Goal: Transaction & Acquisition: Subscribe to service/newsletter

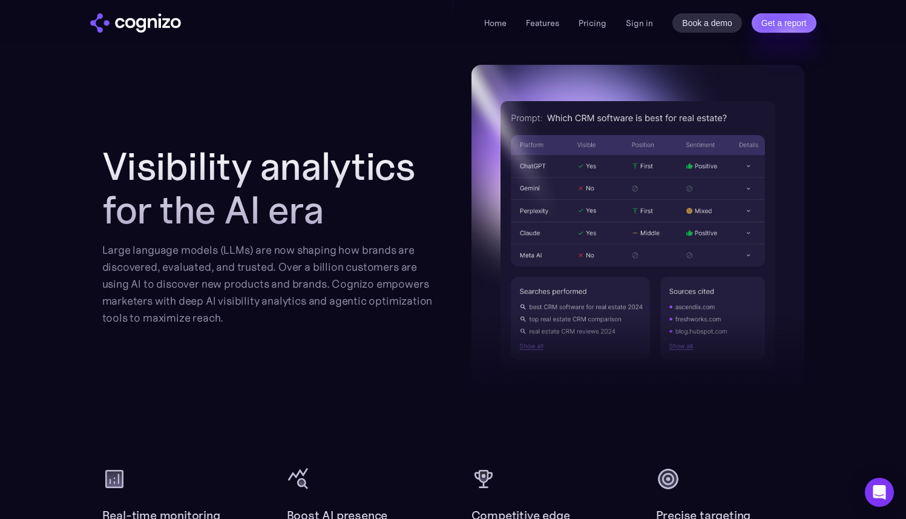
scroll to position [1439, 0]
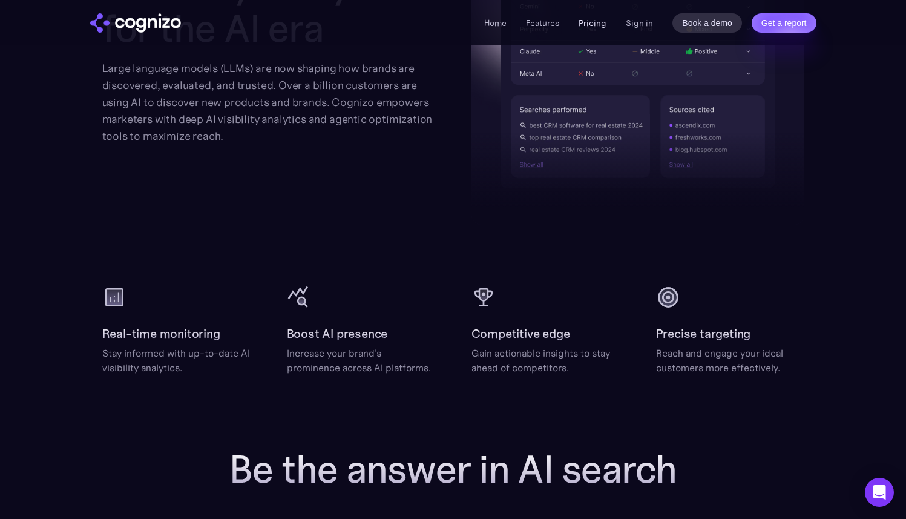
click at [594, 25] on link "Pricing" at bounding box center [593, 23] width 28 height 11
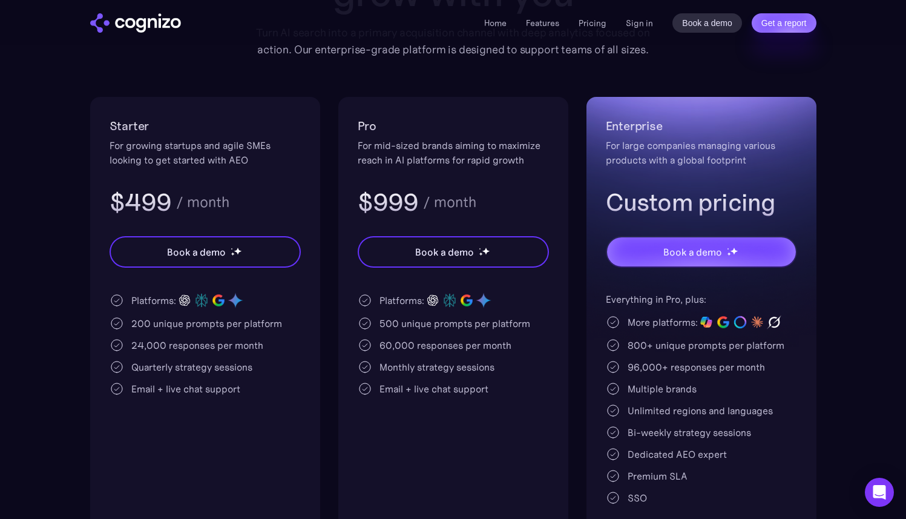
scroll to position [189, 0]
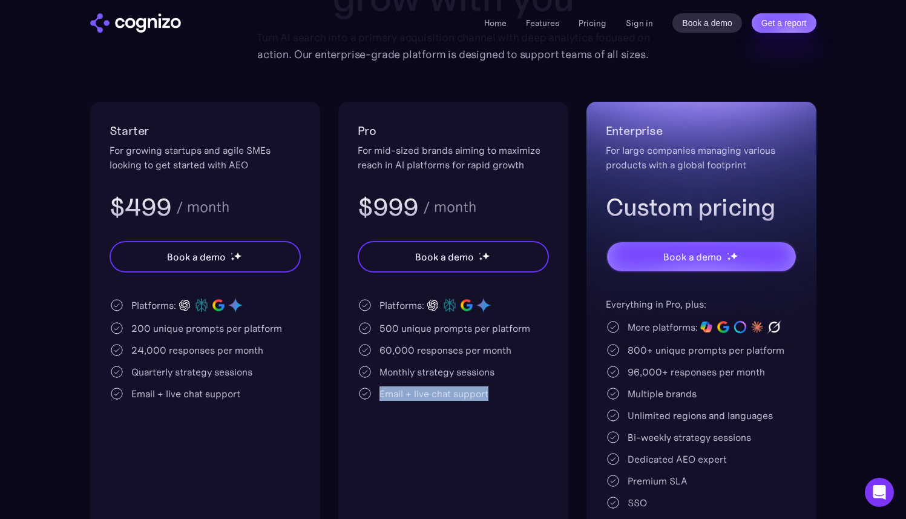
drag, startPoint x: 381, startPoint y: 398, endPoint x: 502, endPoint y: 395, distance: 121.7
click at [501, 397] on div "Email + live chat support" at bounding box center [453, 393] width 191 height 15
drag, startPoint x: 381, startPoint y: 372, endPoint x: 507, endPoint y: 373, distance: 125.3
click at [506, 374] on div "Monthly strategy sessions" at bounding box center [453, 371] width 191 height 15
drag, startPoint x: 378, startPoint y: 352, endPoint x: 511, endPoint y: 353, distance: 133.2
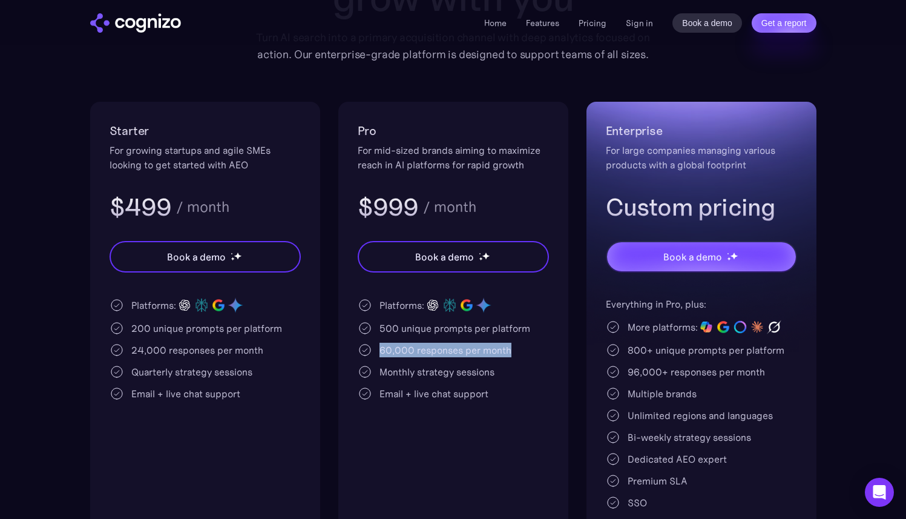
click at [510, 354] on div "60,000 responses per month" at bounding box center [453, 350] width 191 height 15
click at [484, 395] on div "Email + live chat support" at bounding box center [434, 393] width 109 height 15
